Goal: Information Seeking & Learning: Check status

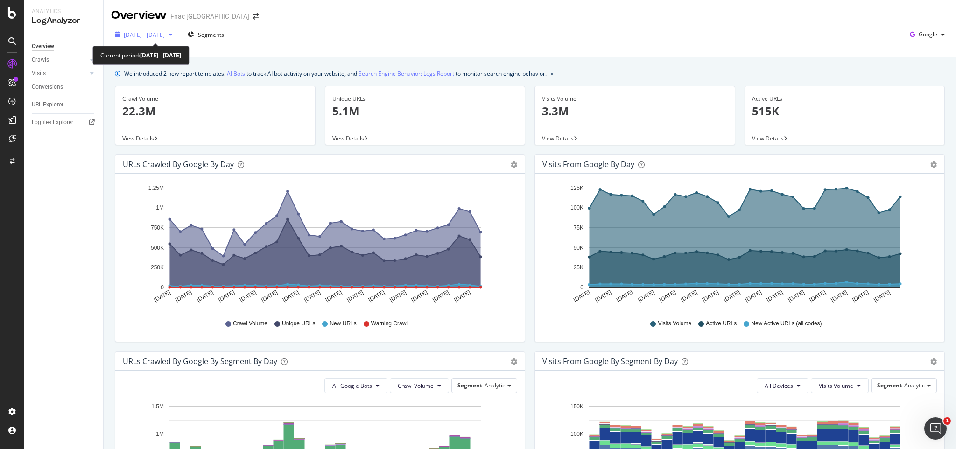
drag, startPoint x: 0, startPoint y: 0, endPoint x: 133, endPoint y: 37, distance: 137.6
click at [133, 37] on span "[DATE] - [DATE]" at bounding box center [144, 35] width 41 height 8
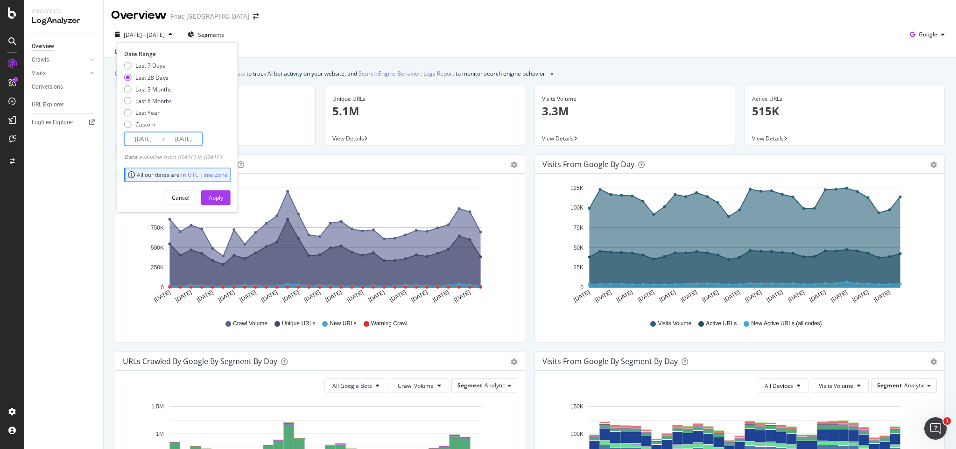
click at [132, 135] on input "[DATE]" at bounding box center [143, 139] width 37 height 13
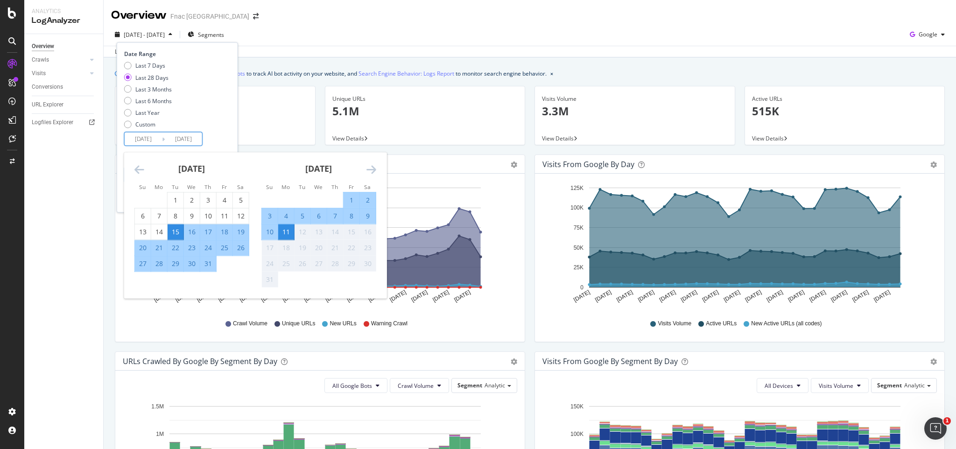
click at [350, 197] on div "1" at bounding box center [352, 200] width 16 height 9
type input "[DATE]"
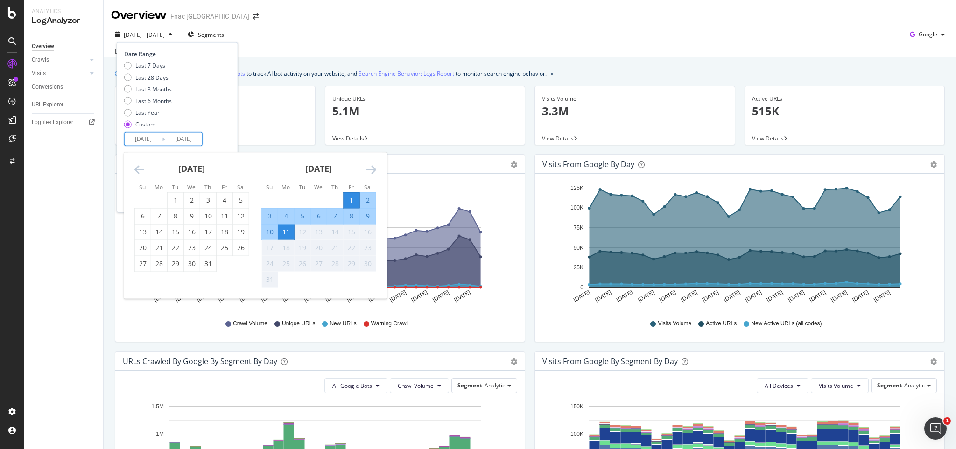
click at [288, 230] on div "11" at bounding box center [286, 231] width 16 height 9
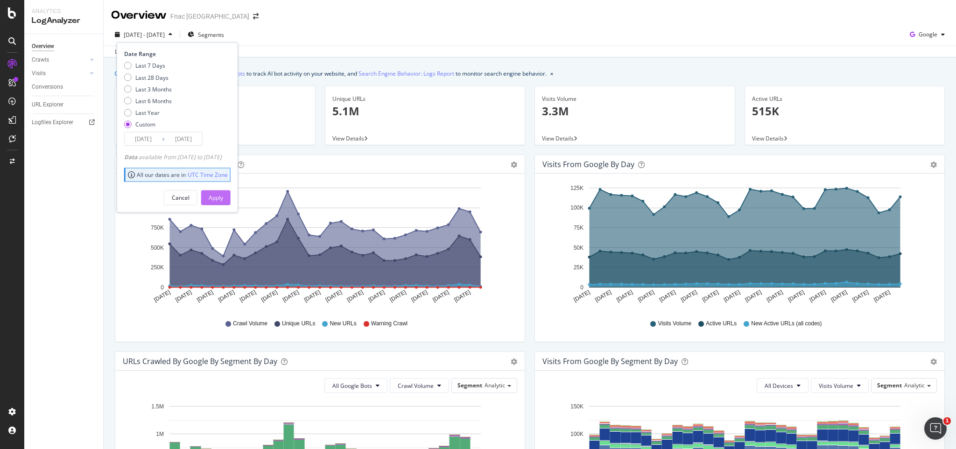
click at [223, 195] on div "Apply" at bounding box center [216, 198] width 14 height 8
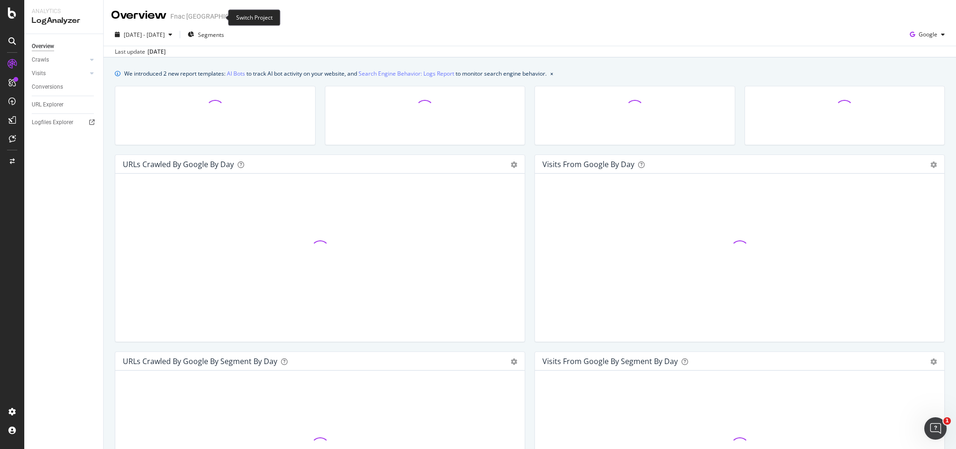
click at [253, 17] on icon "arrow-right-arrow-left" at bounding box center [256, 16] width 6 height 7
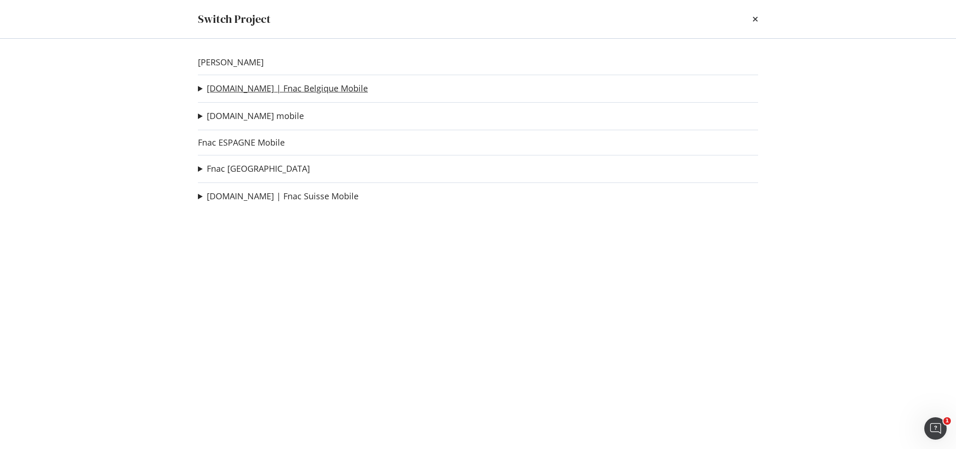
click at [262, 88] on link "[DOMAIN_NAME] | Fnac Belgique Mobile" at bounding box center [287, 89] width 161 height 10
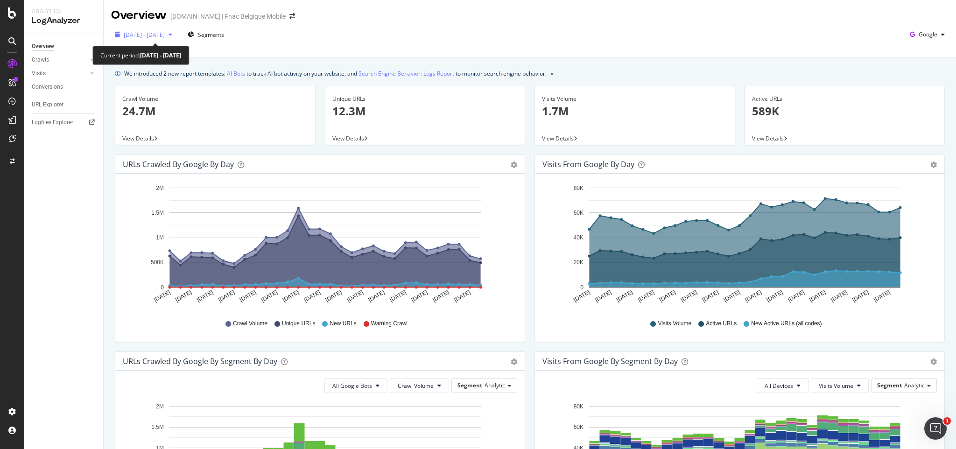
click at [147, 31] on span "[DATE] - [DATE]" at bounding box center [144, 35] width 41 height 8
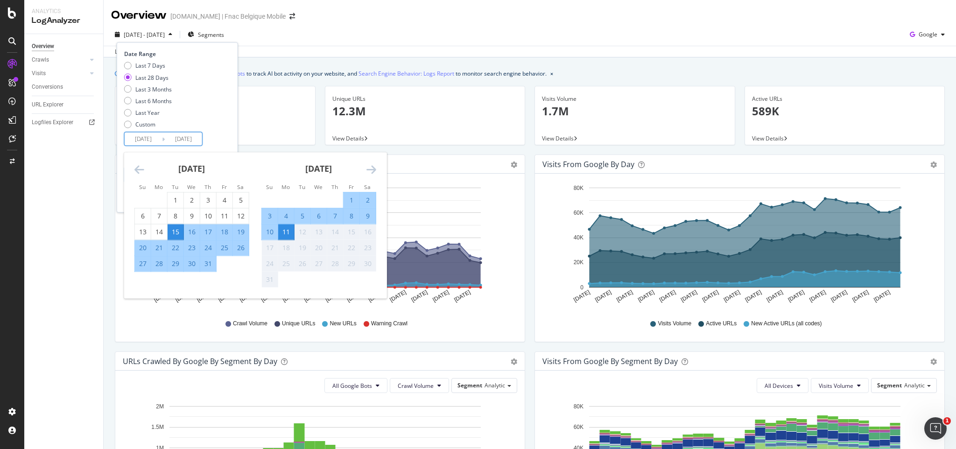
click at [148, 139] on input "[DATE]" at bounding box center [143, 139] width 37 height 13
click at [347, 197] on div "1" at bounding box center [352, 200] width 16 height 9
type input "[DATE]"
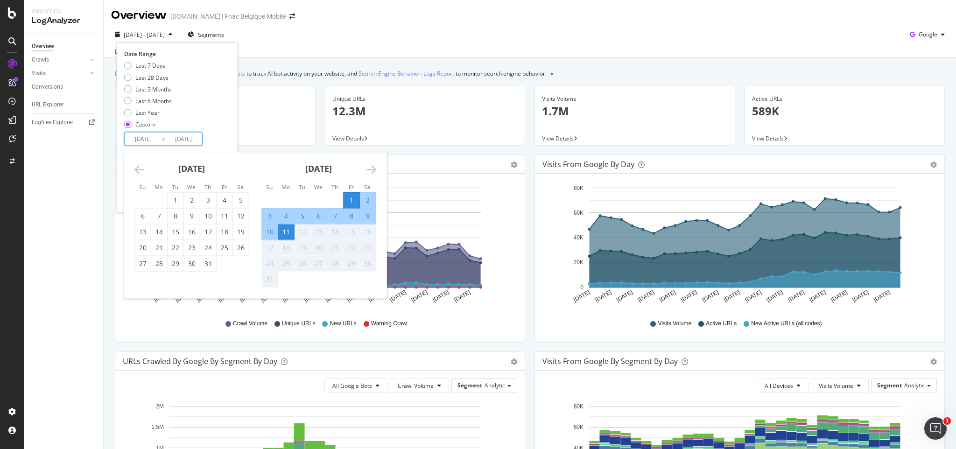
click at [228, 108] on div "Last 7 Days Last 28 Days Last 3 Months Last 6 Months Last Year Custom" at bounding box center [176, 97] width 104 height 70
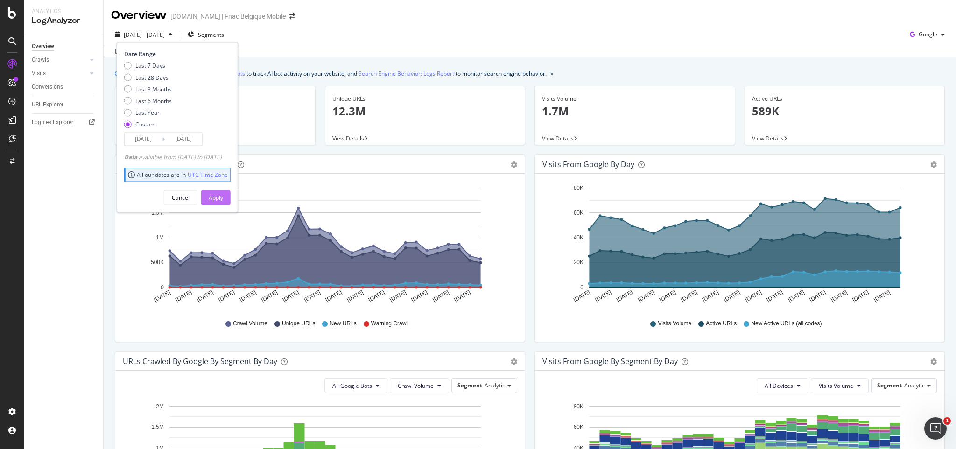
click at [223, 197] on div "Apply" at bounding box center [216, 198] width 14 height 8
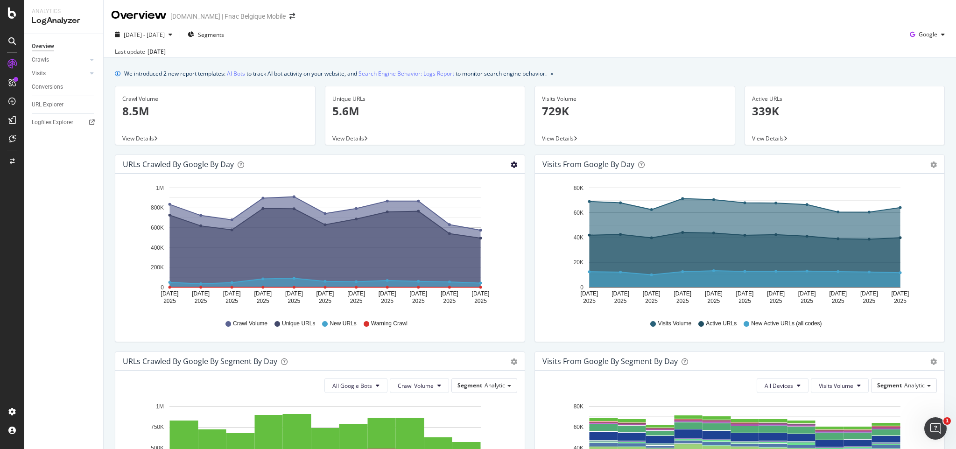
click at [511, 164] on icon "gear" at bounding box center [514, 165] width 7 height 7
click at [479, 202] on span "Table" at bounding box center [487, 200] width 75 height 13
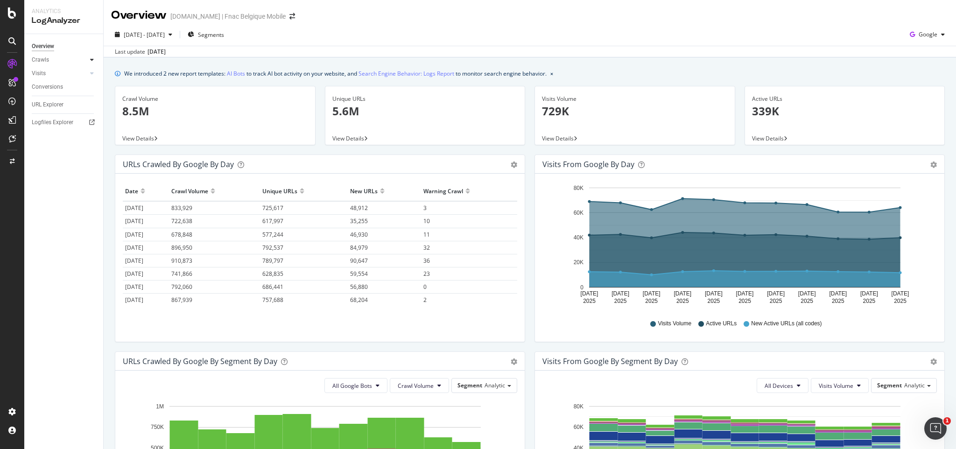
click at [92, 58] on icon at bounding box center [92, 60] width 4 height 6
click at [46, 109] on div "HTTP Codes" at bounding box center [52, 111] width 32 height 10
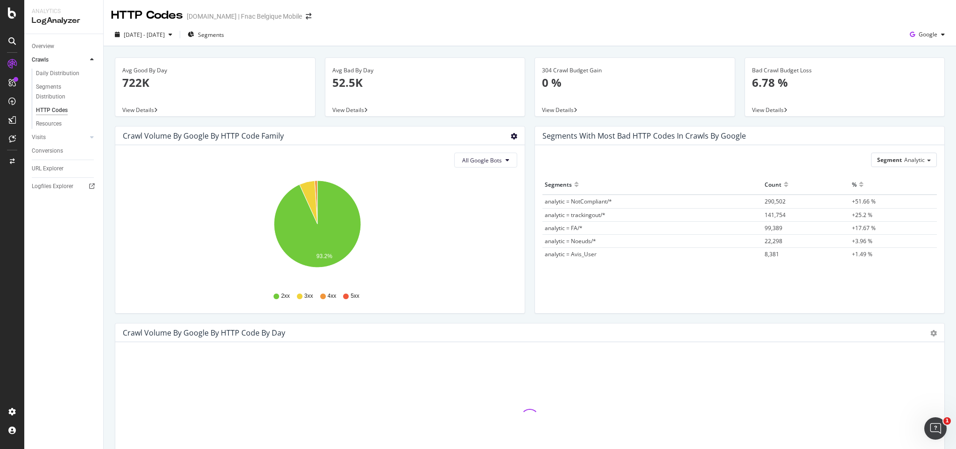
click at [511, 135] on icon "gear" at bounding box center [514, 136] width 7 height 7
click at [500, 175] on span "Table" at bounding box center [487, 171] width 75 height 13
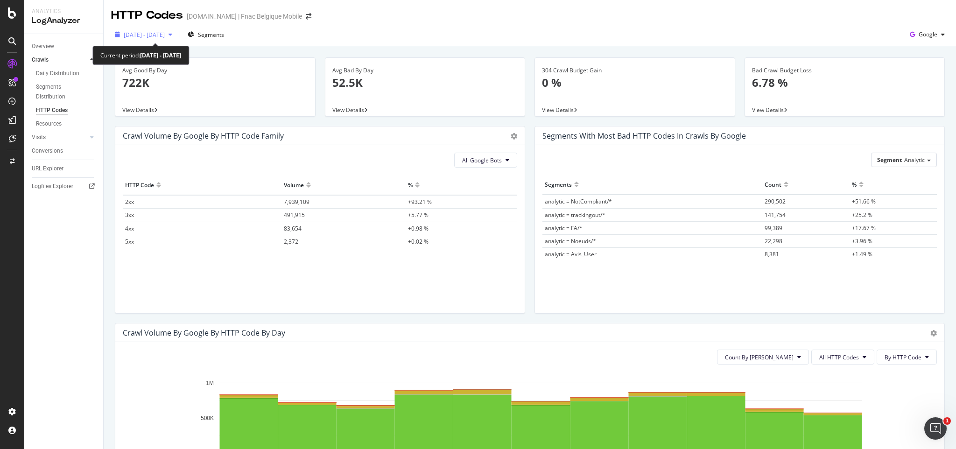
click at [165, 31] on span "[DATE] - [DATE]" at bounding box center [144, 35] width 41 height 8
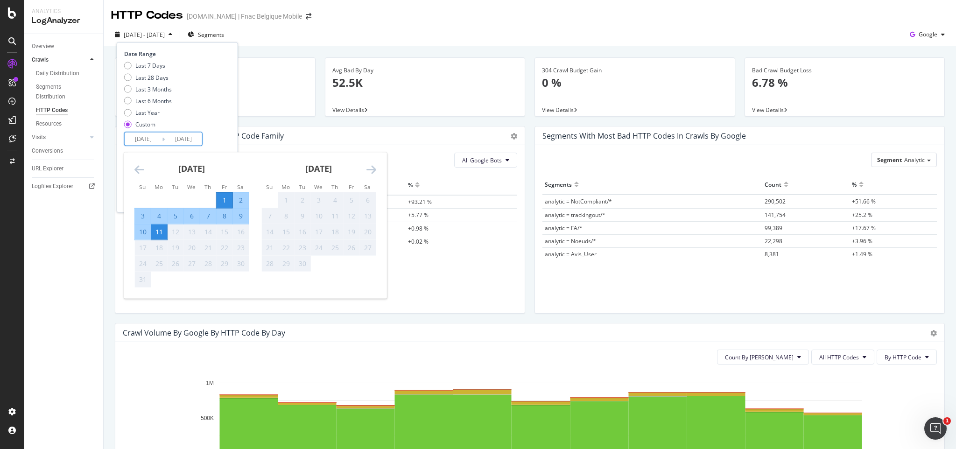
click at [144, 141] on input "[DATE]" at bounding box center [143, 139] width 37 height 13
click at [140, 174] on icon "Move backward to switch to the previous month." at bounding box center [139, 169] width 10 height 11
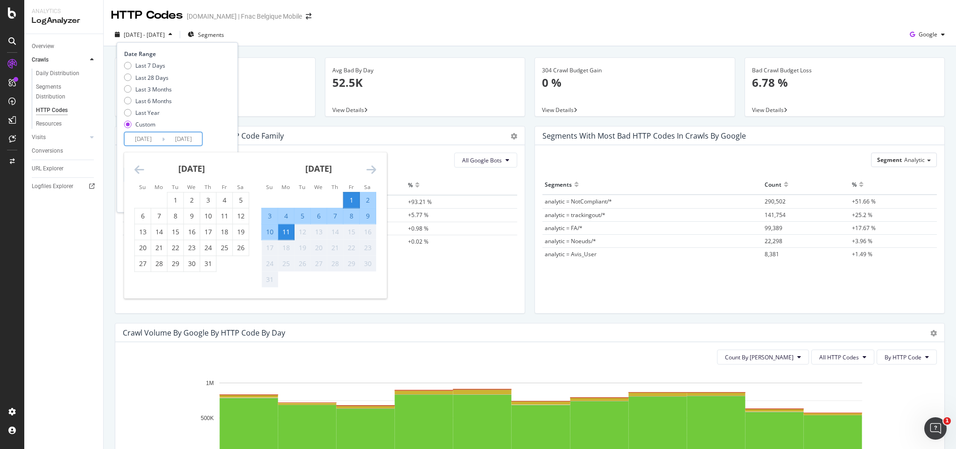
click at [140, 173] on icon "Move backward to switch to the previous month." at bounding box center [139, 169] width 10 height 11
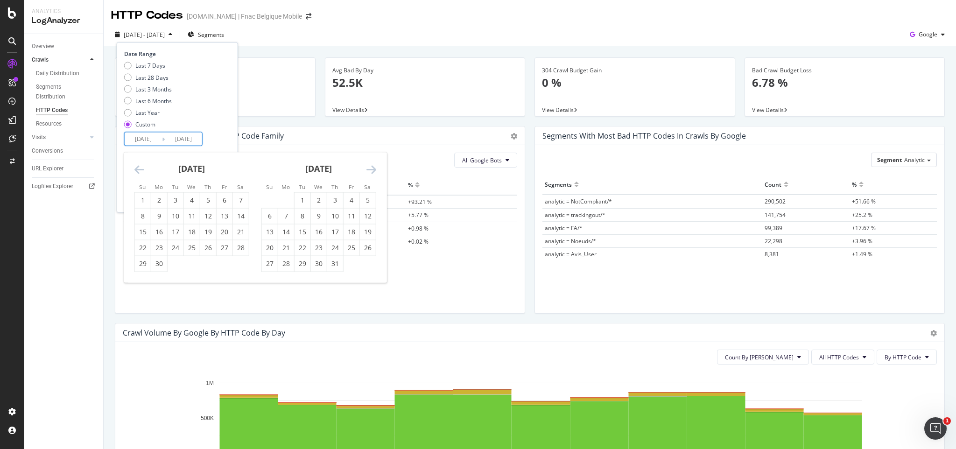
click at [140, 173] on icon "Move backward to switch to the previous month." at bounding box center [139, 169] width 10 height 11
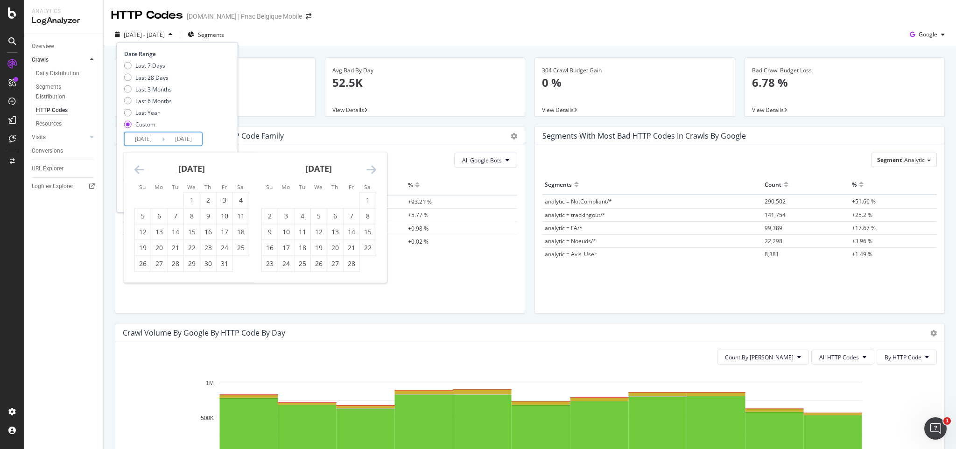
click at [140, 173] on icon "Move backward to switch to the previous month." at bounding box center [139, 169] width 10 height 11
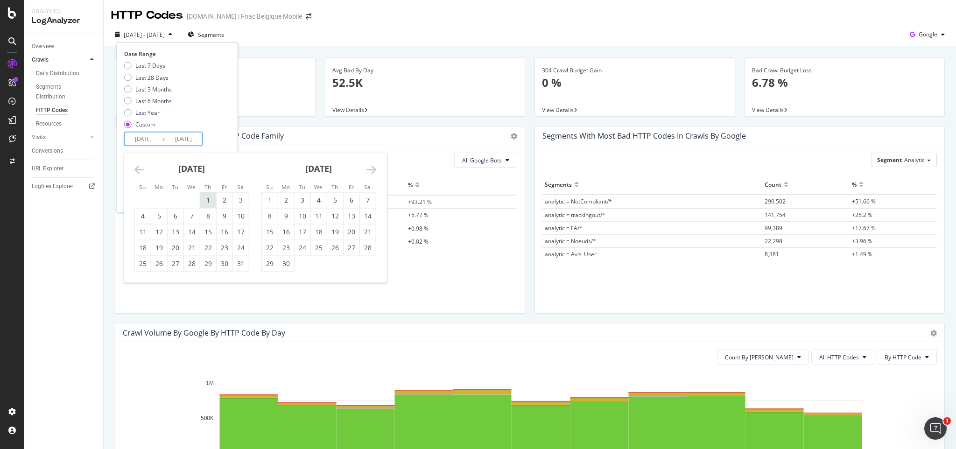
click at [208, 200] on div "1" at bounding box center [208, 200] width 16 height 9
type input "[DATE]"
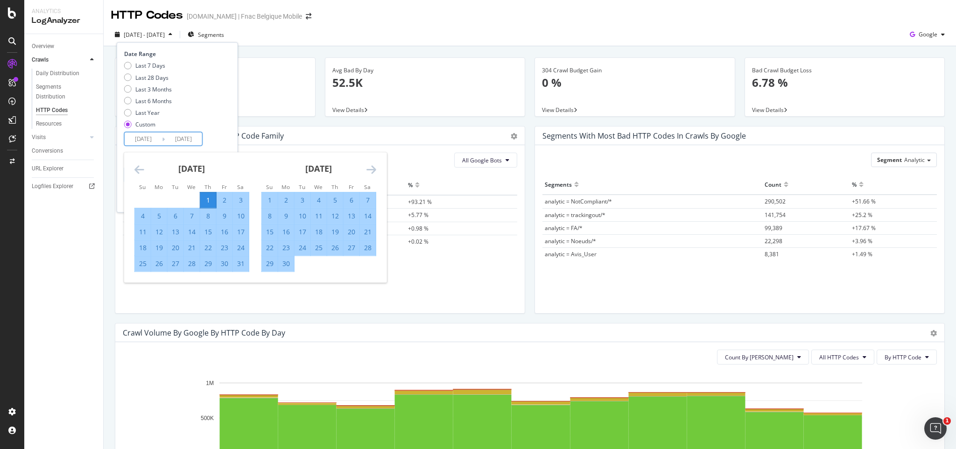
click at [141, 232] on div "11" at bounding box center [143, 231] width 16 height 9
type input "[DATE]"
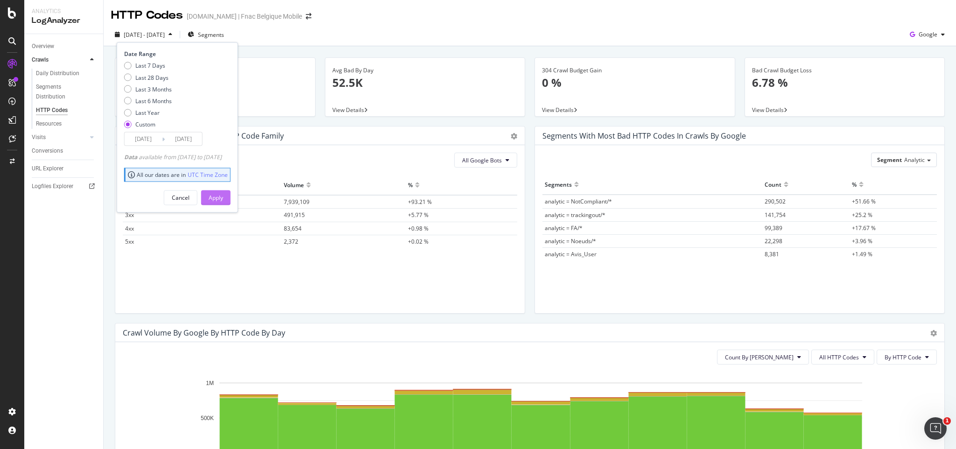
click at [223, 196] on div "Apply" at bounding box center [216, 198] width 14 height 8
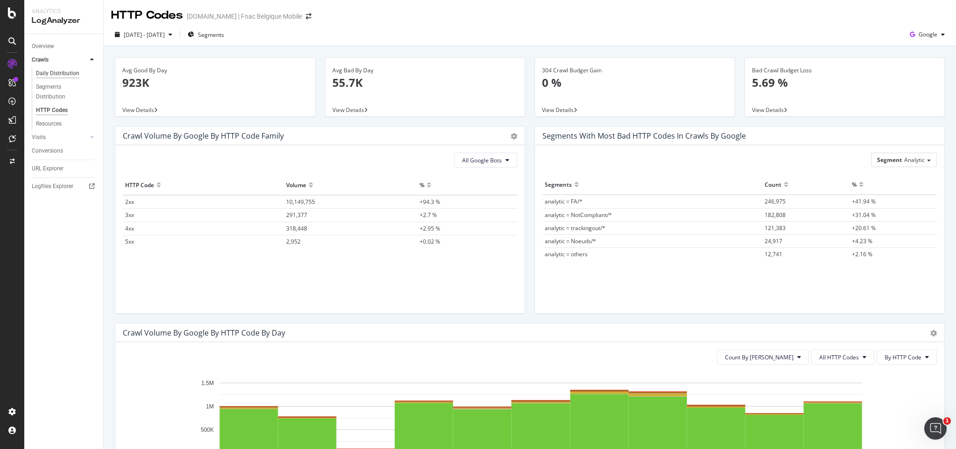
click at [40, 72] on div "Daily Distribution" at bounding box center [57, 74] width 43 height 10
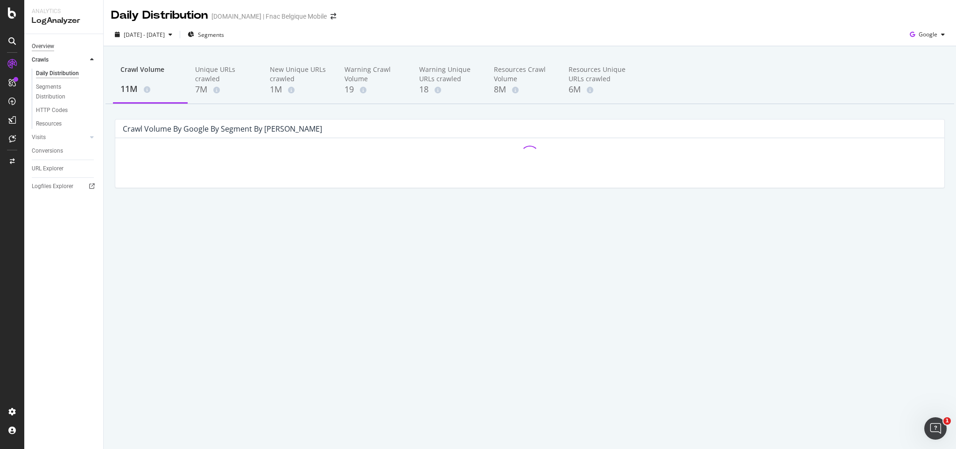
click at [35, 48] on div "Overview" at bounding box center [43, 47] width 22 height 10
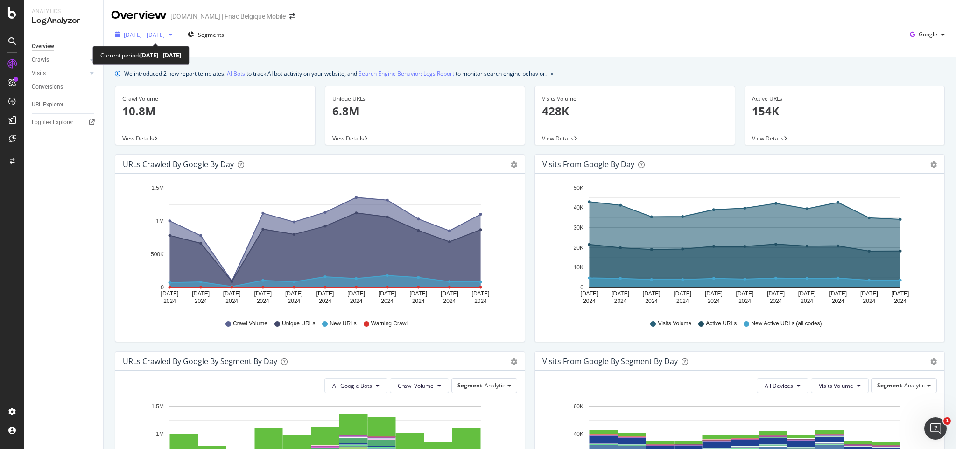
click at [176, 36] on div "button" at bounding box center [170, 35] width 11 height 6
